Goal: Information Seeking & Learning: Find specific page/section

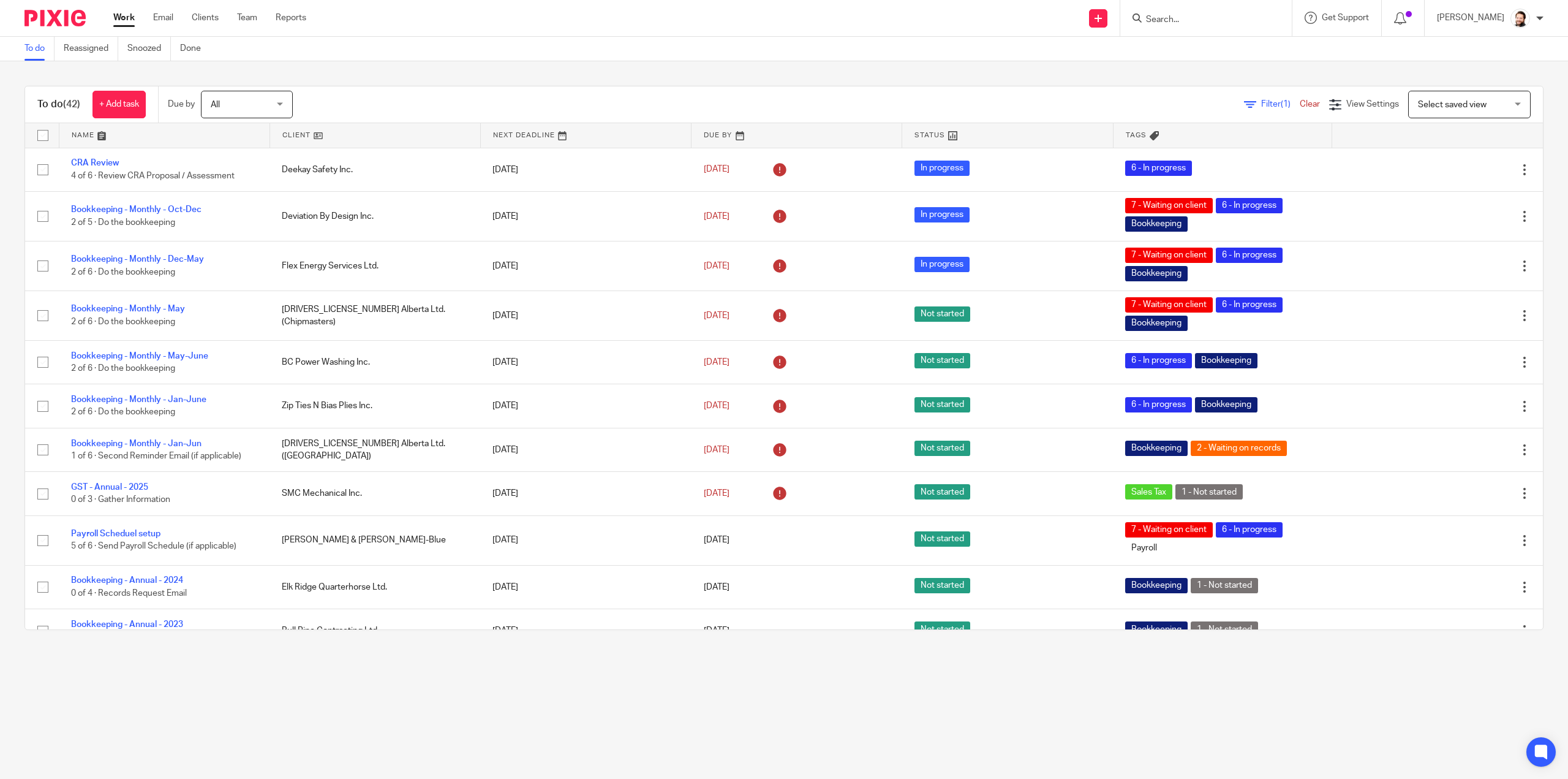
click at [1223, 11] on div at bounding box center [1206, 18] width 171 height 36
click at [1214, 17] on input "Search" at bounding box center [1200, 21] width 110 height 11
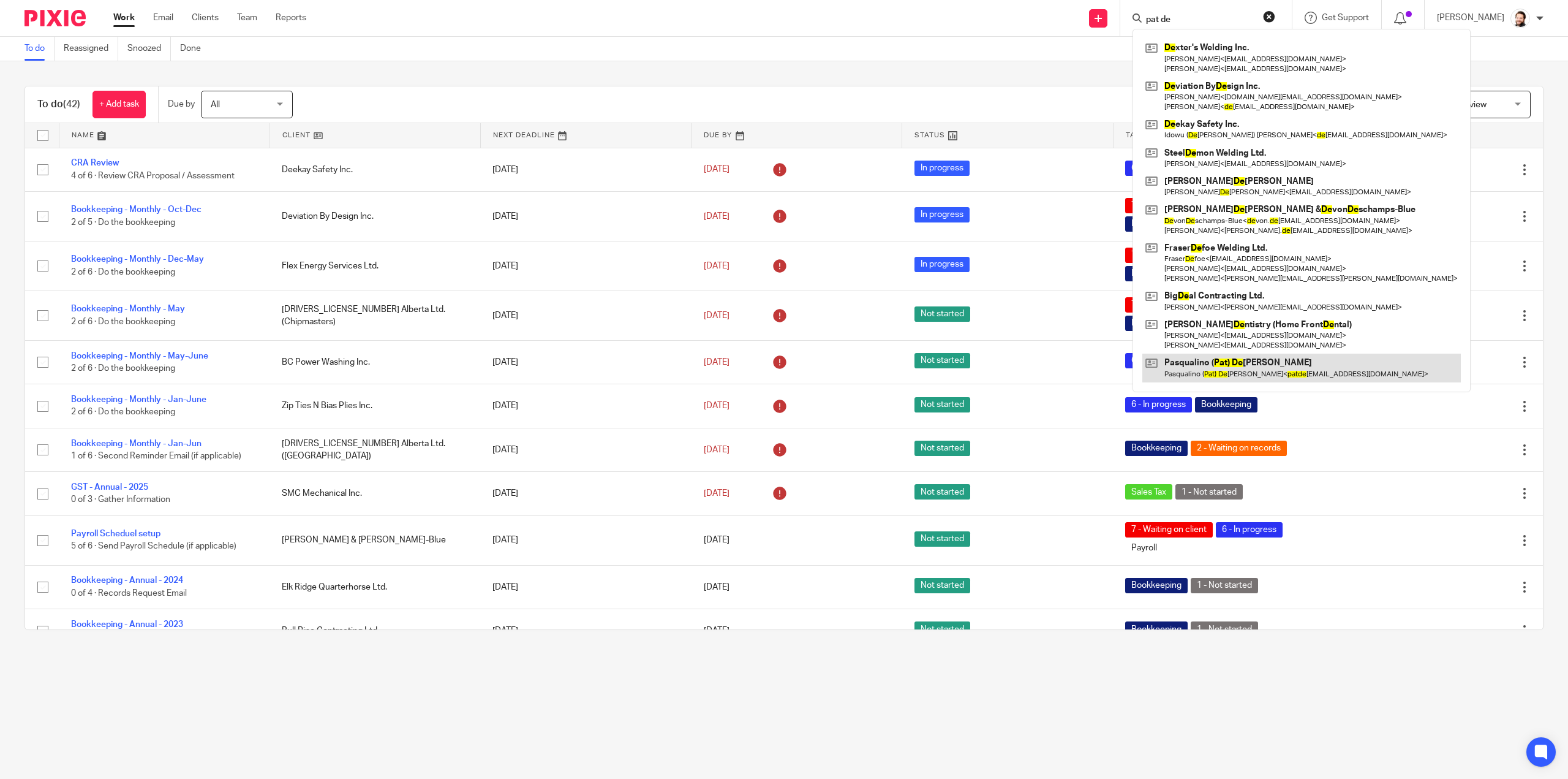
type input "pat de"
click at [1261, 369] on link at bounding box center [1301, 367] width 319 height 28
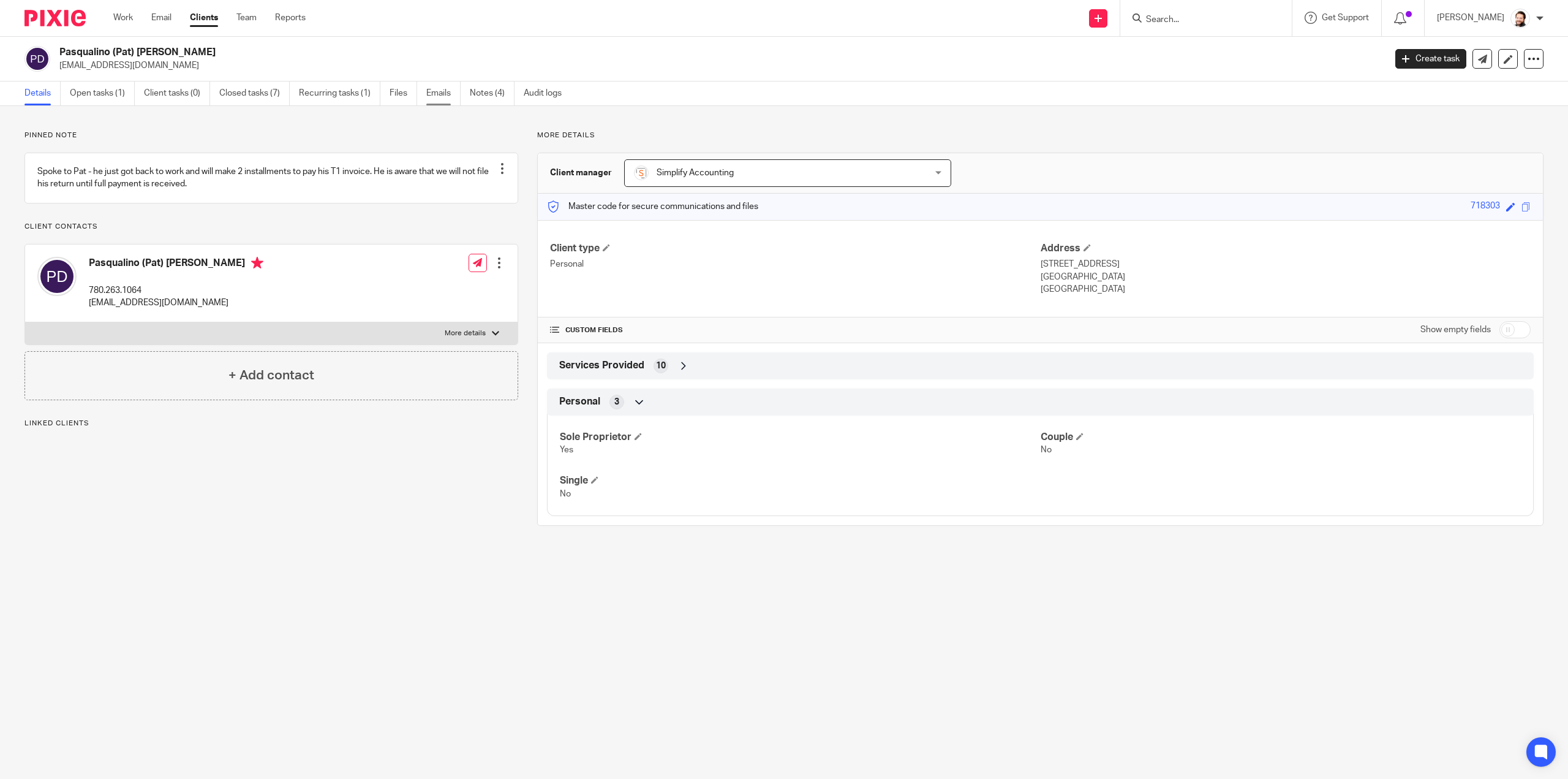
click at [441, 92] on link "Emails" at bounding box center [443, 94] width 34 height 24
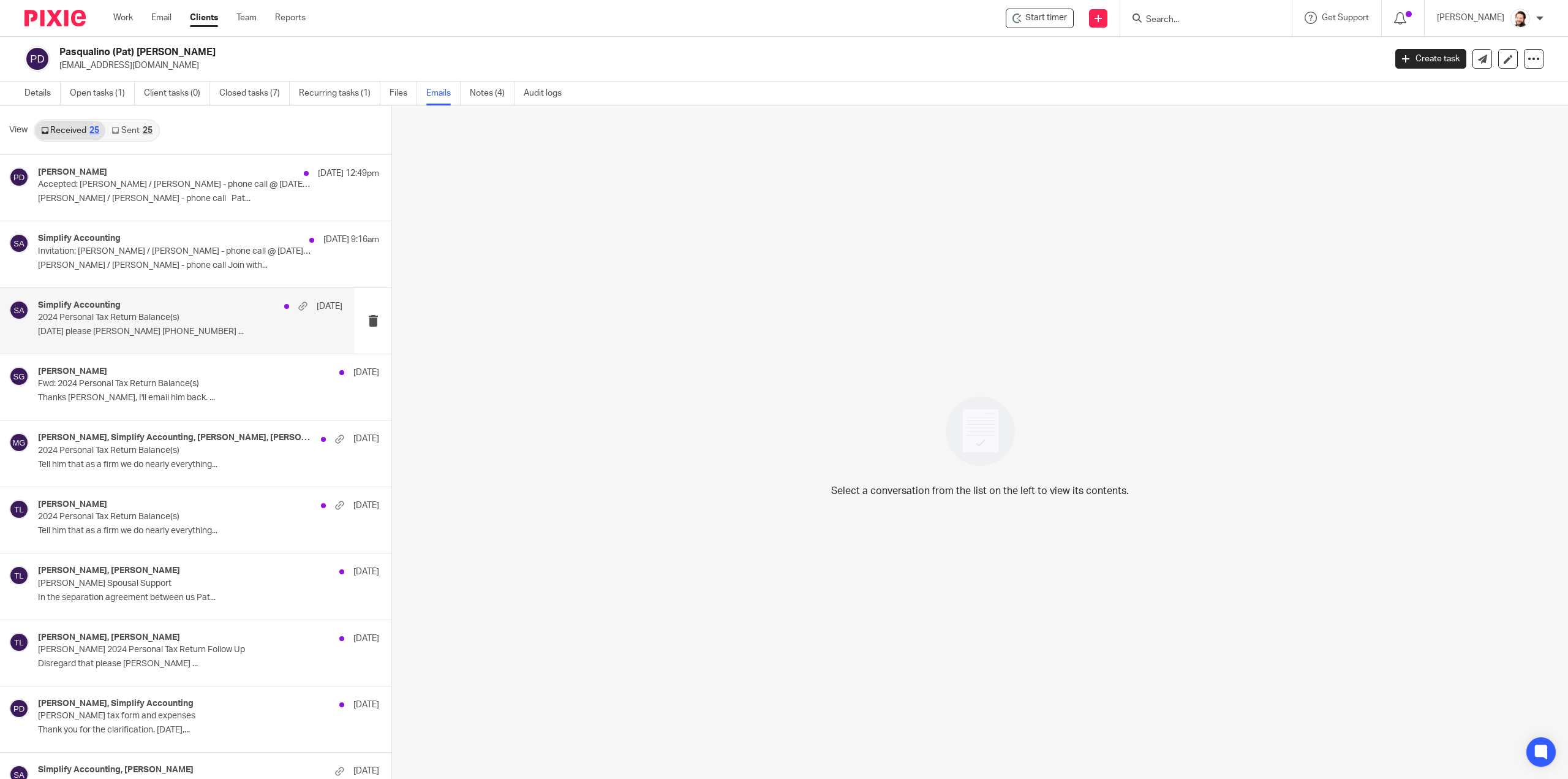
click at [263, 321] on p "2024 Personal Tax Return Balance(s)" at bounding box center [160, 317] width 244 height 11
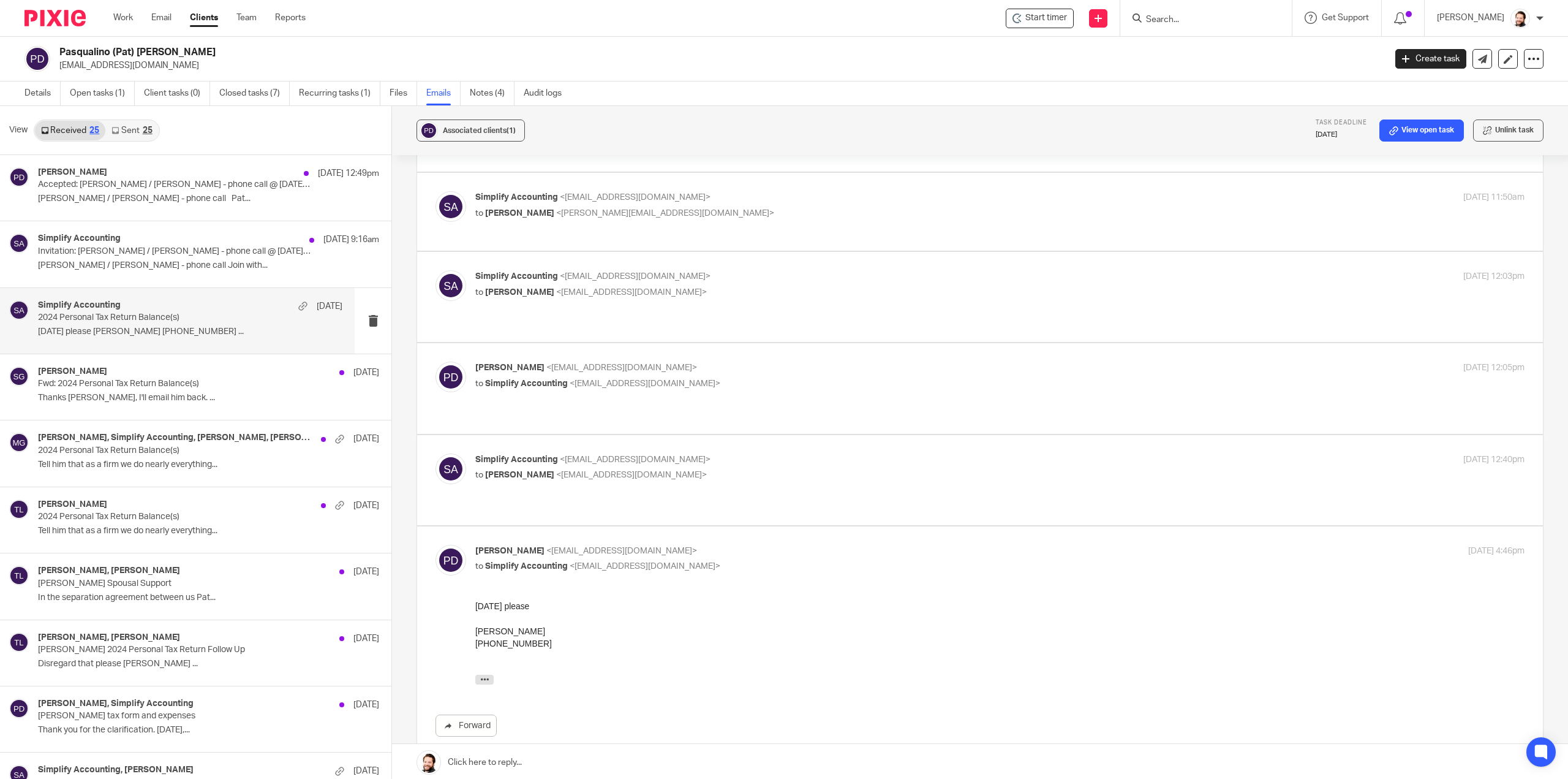
scroll to position [774, 0]
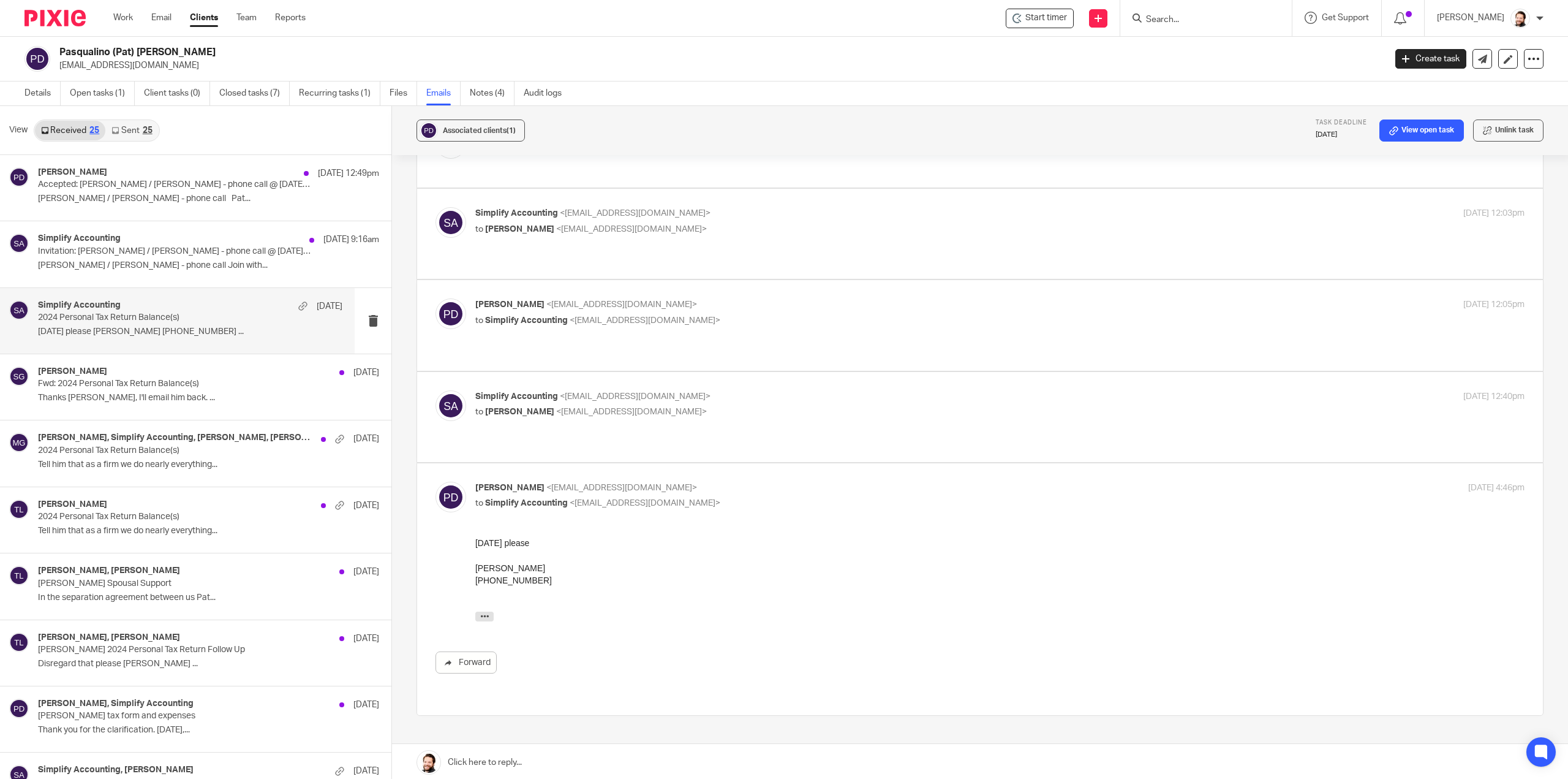
click at [531, 390] on div "Simplify Accounting <info@simplifyaccounting.ca> to Pat Deluca <patdeluca9@gmai…" at bounding box center [980, 417] width 1089 height 53
click at [523, 372] on label at bounding box center [980, 417] width 1126 height 90
click at [436, 390] on input "checkbox" at bounding box center [435, 390] width 1 height 1
checkbox input "true"
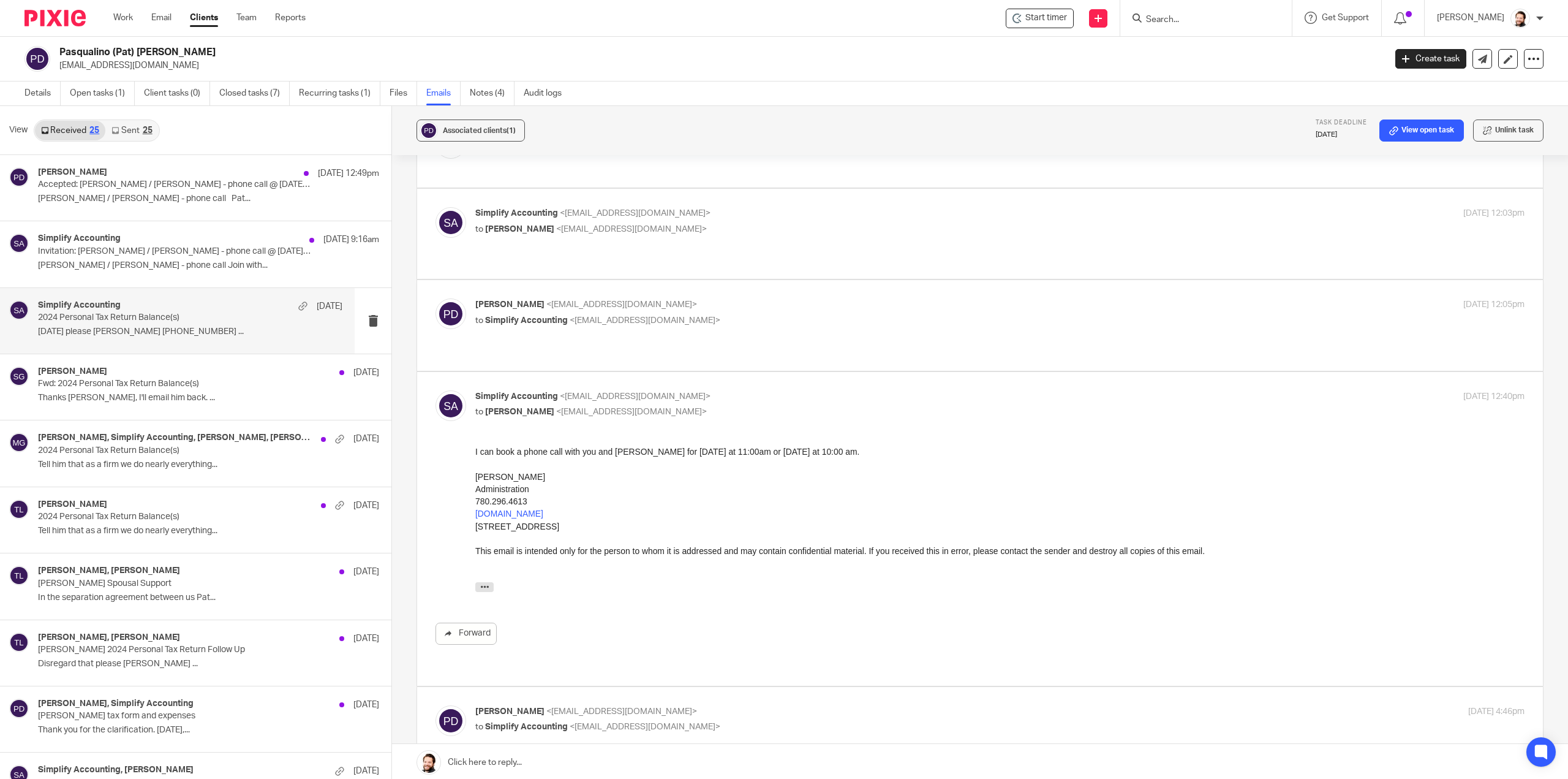
scroll to position [0, 0]
click at [627, 288] on label at bounding box center [980, 325] width 1126 height 90
click at [436, 298] on input "checkbox" at bounding box center [435, 298] width 1 height 1
checkbox input "true"
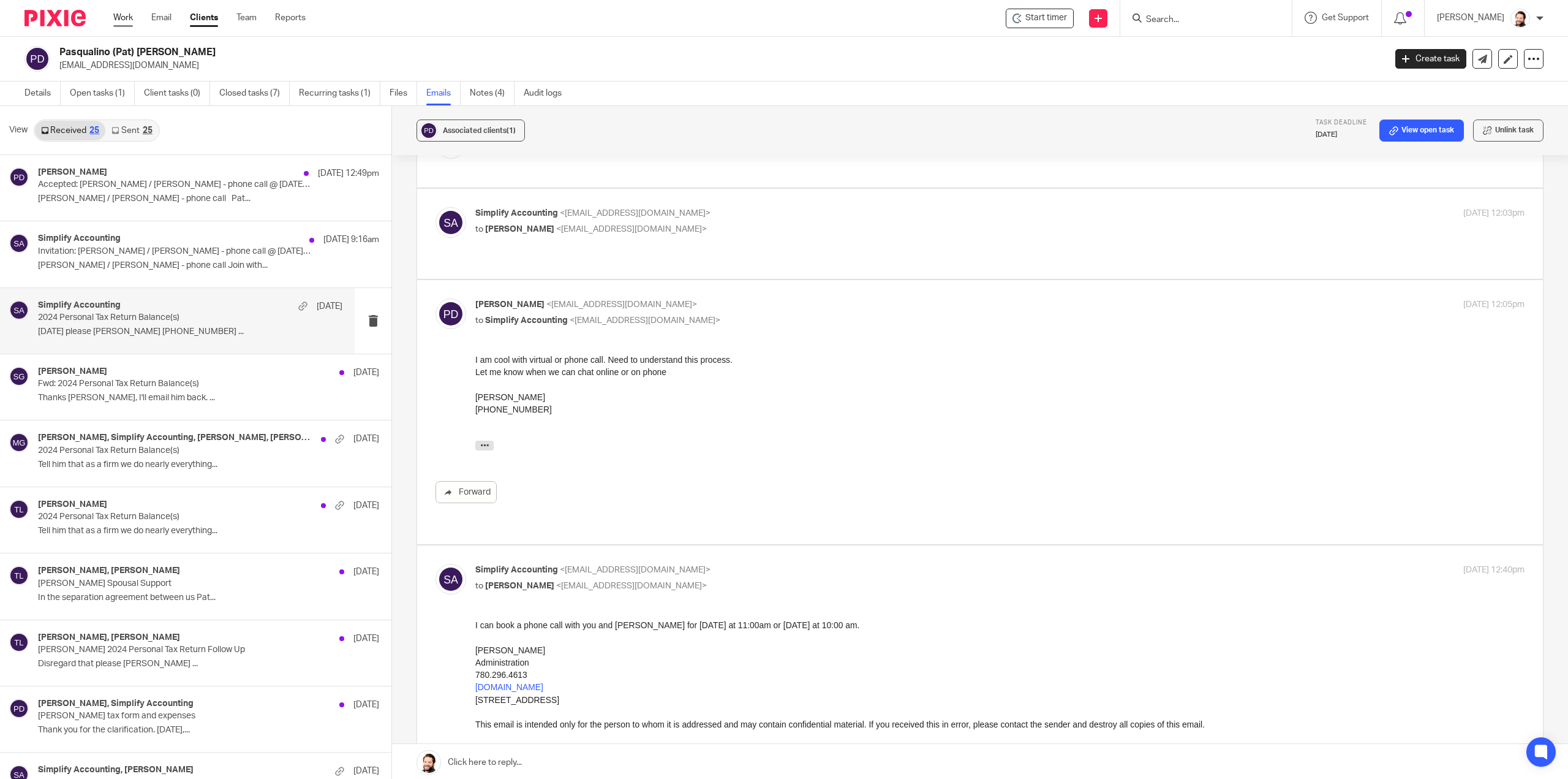
click at [127, 16] on link "Work" at bounding box center [123, 18] width 19 height 12
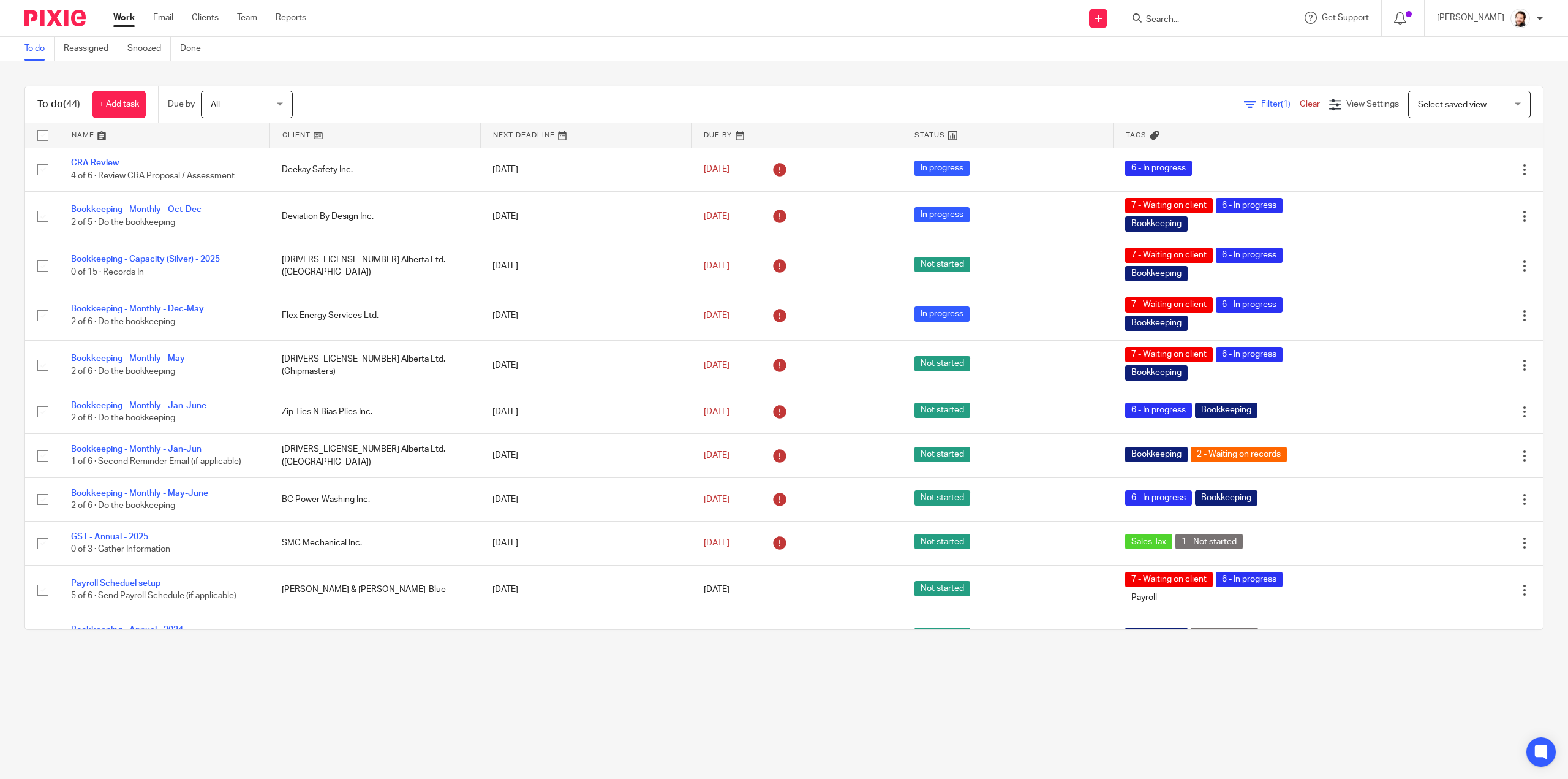
click at [1229, 24] on input "Search" at bounding box center [1200, 21] width 110 height 11
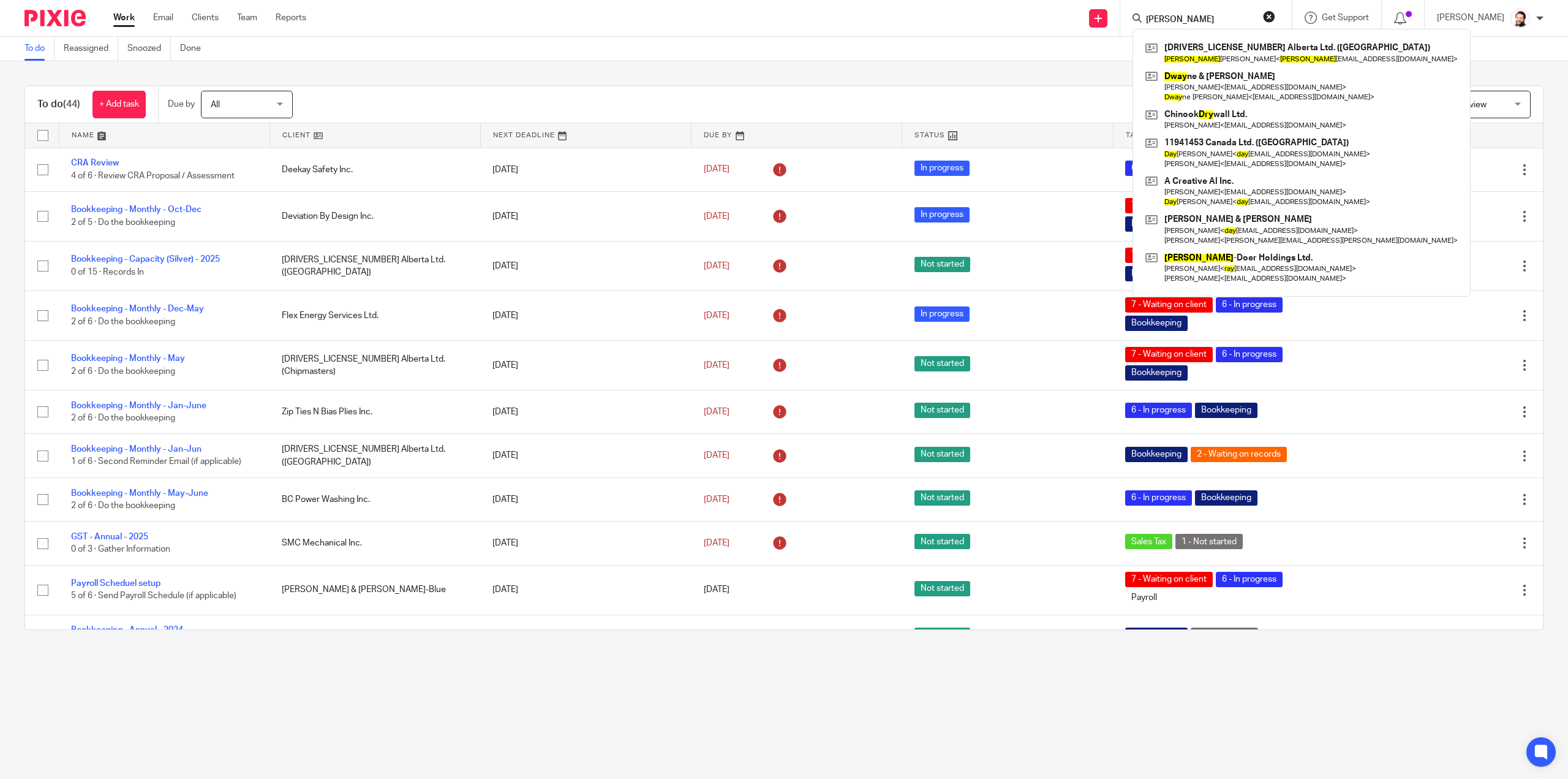
type input "dray"
click at [1276, 13] on button "reset" at bounding box center [1269, 17] width 12 height 12
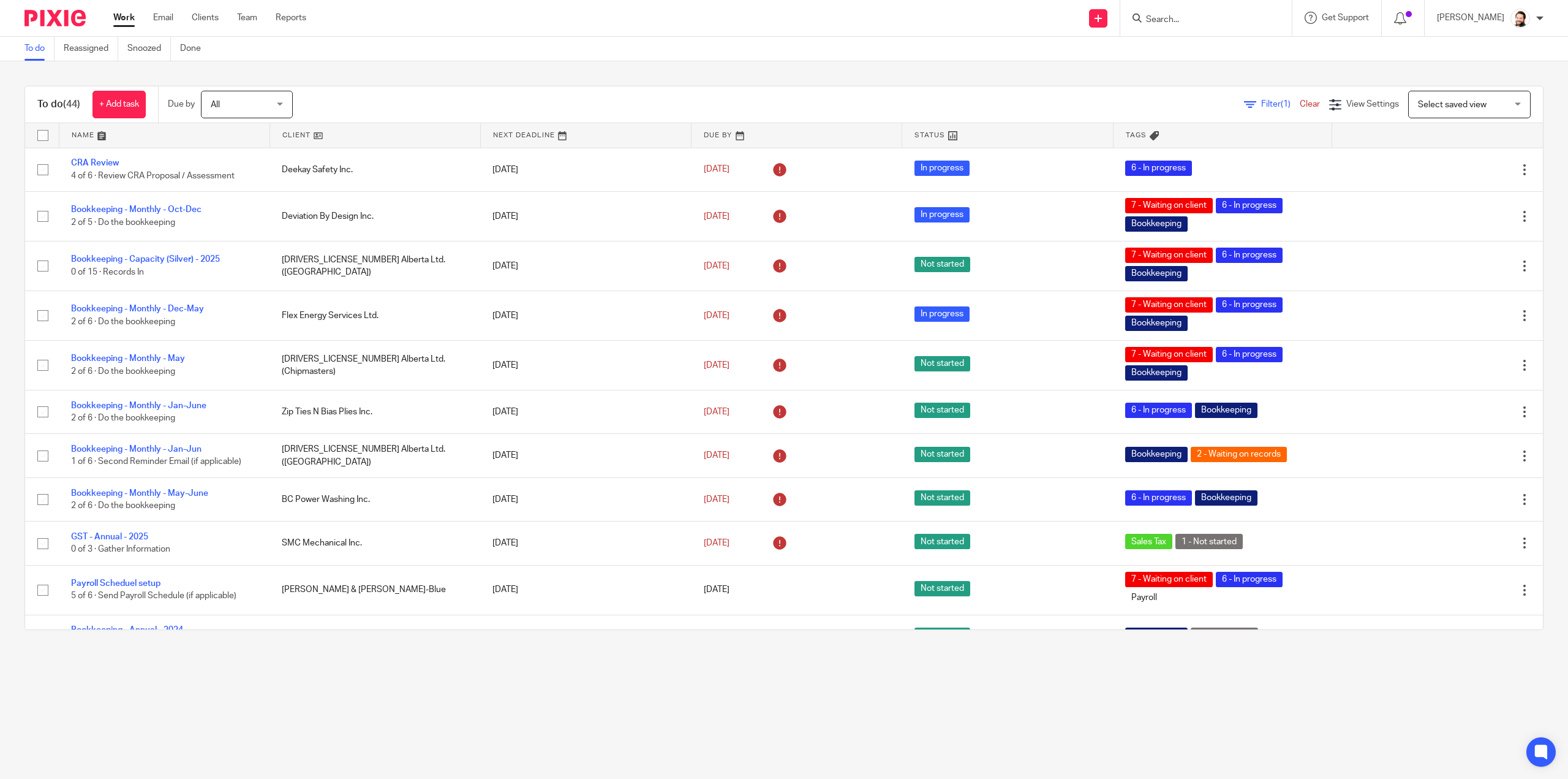
click at [885, 69] on div "To do (44) + Add task Due by All All Today Tomorrow This week Next week This mo…" at bounding box center [784, 357] width 1568 height 593
click at [1244, 107] on link "Filter (1)" at bounding box center [1272, 104] width 55 height 9
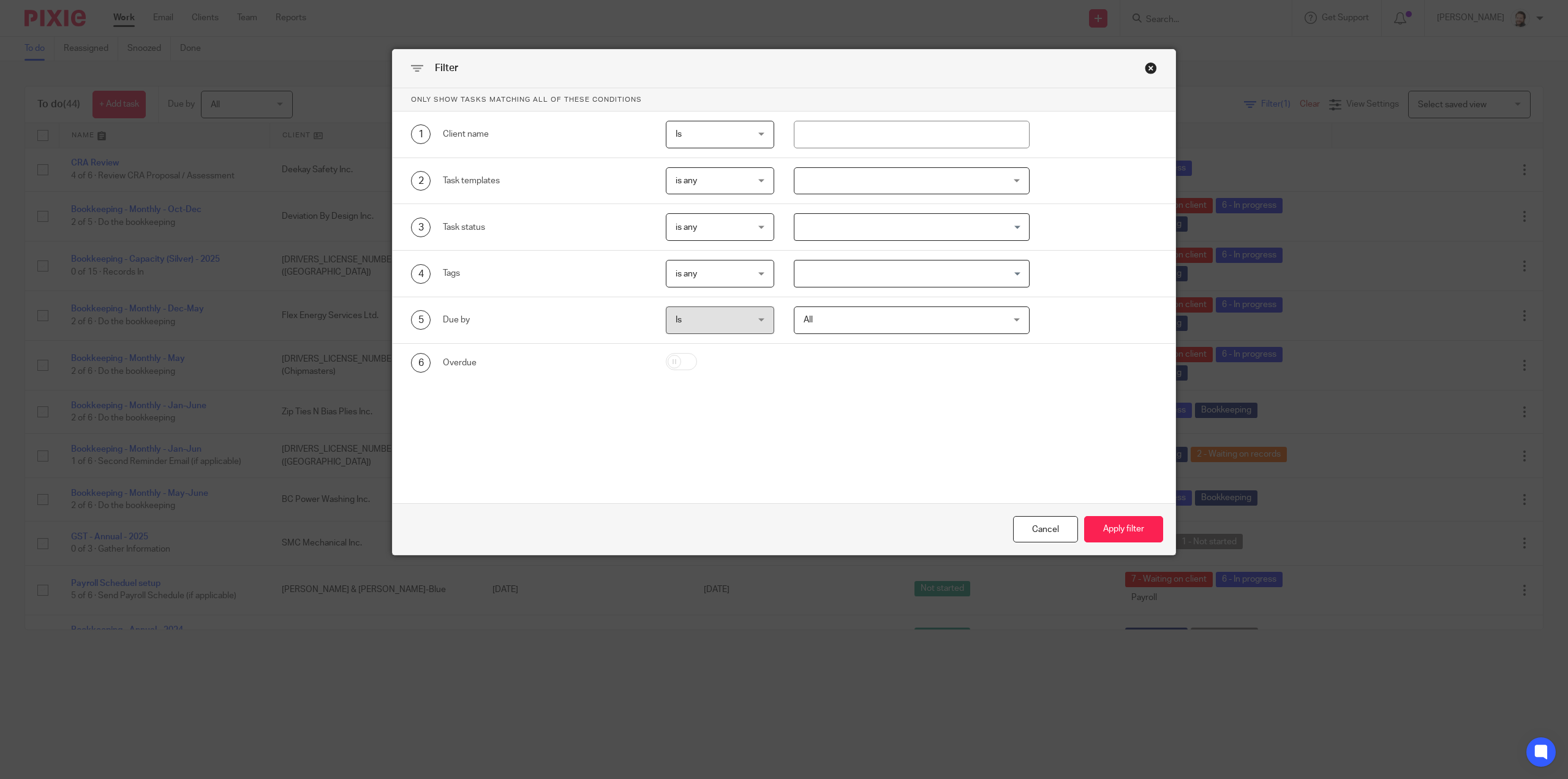
click at [723, 187] on span "is any" at bounding box center [715, 180] width 79 height 26
click at [723, 187] on div "is any is any" at bounding box center [720, 181] width 108 height 27
click at [876, 172] on div at bounding box center [911, 181] width 236 height 27
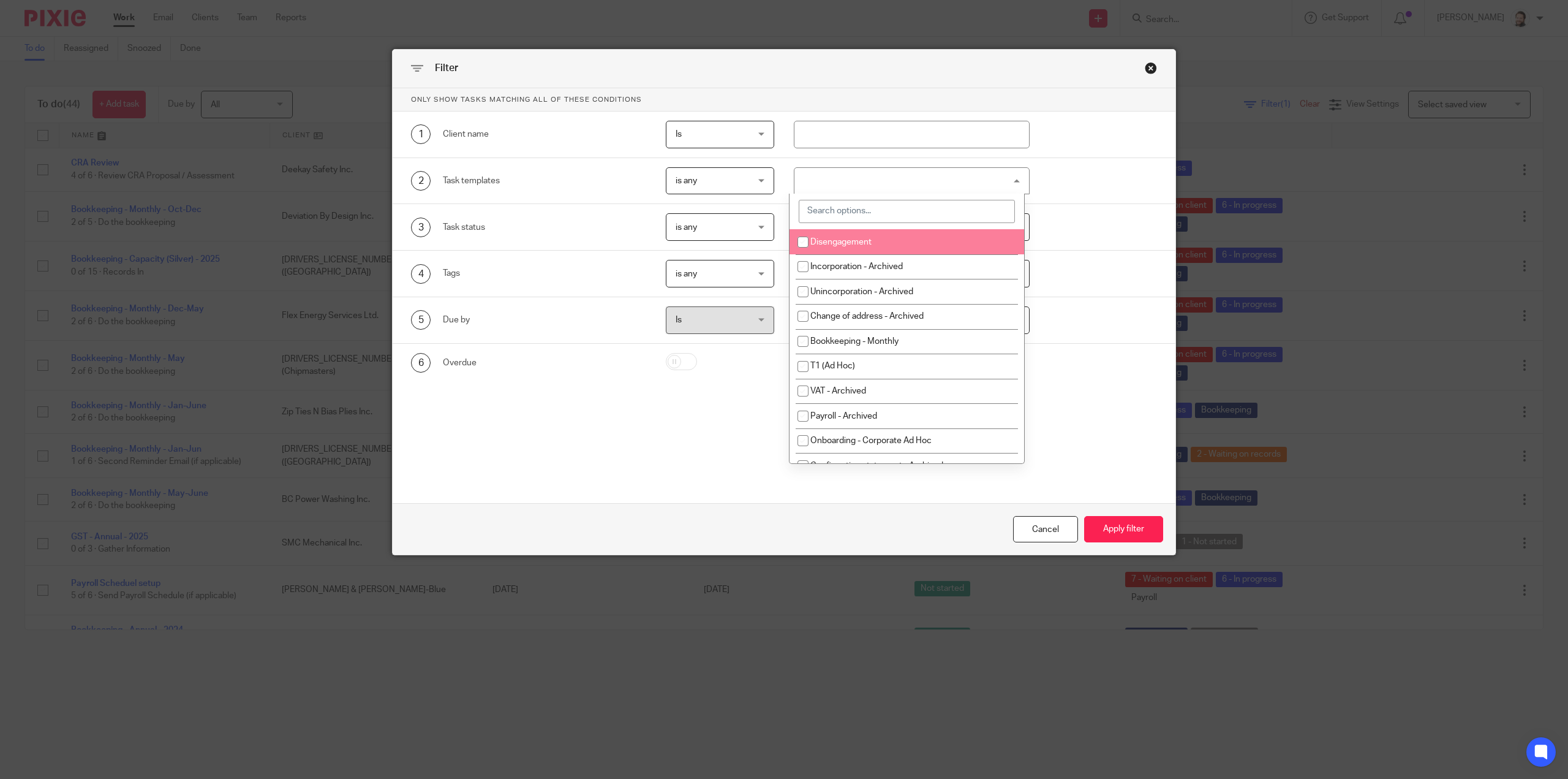
click at [1145, 69] on div "Close this dialog window" at bounding box center [1151, 68] width 12 height 12
